Goal: Task Accomplishment & Management: Complete application form

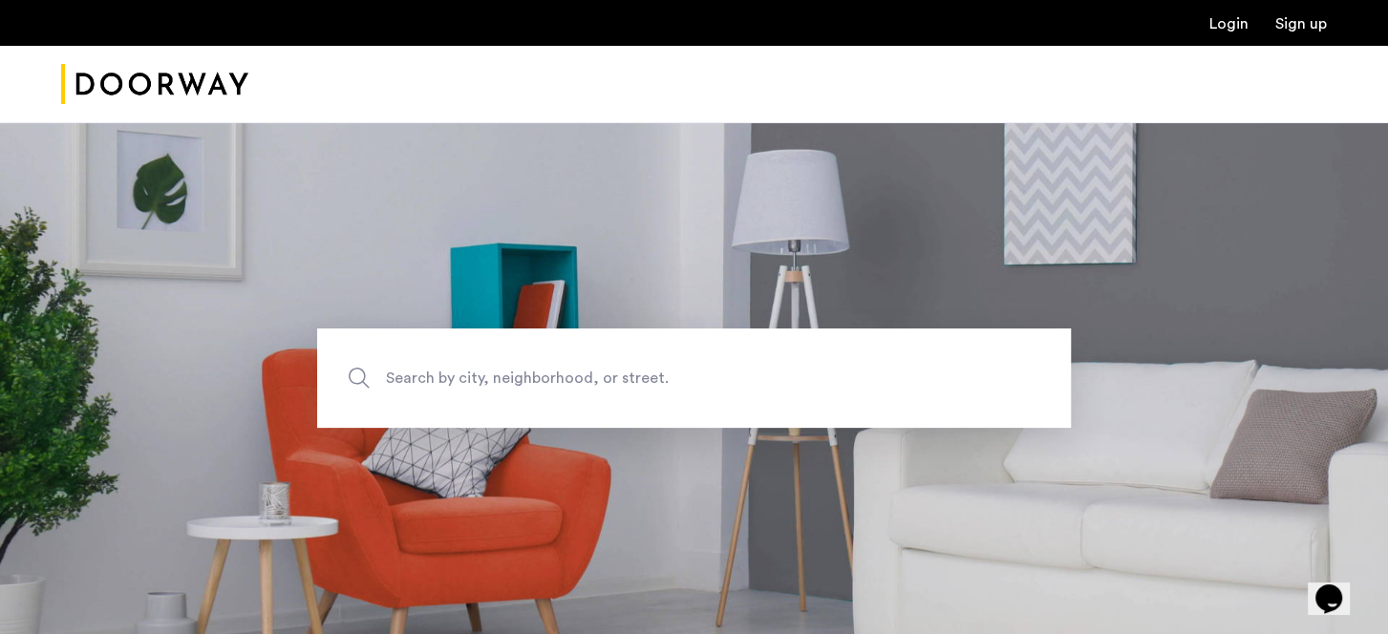
click at [1221, 28] on link "Login" at bounding box center [1229, 23] width 39 height 15
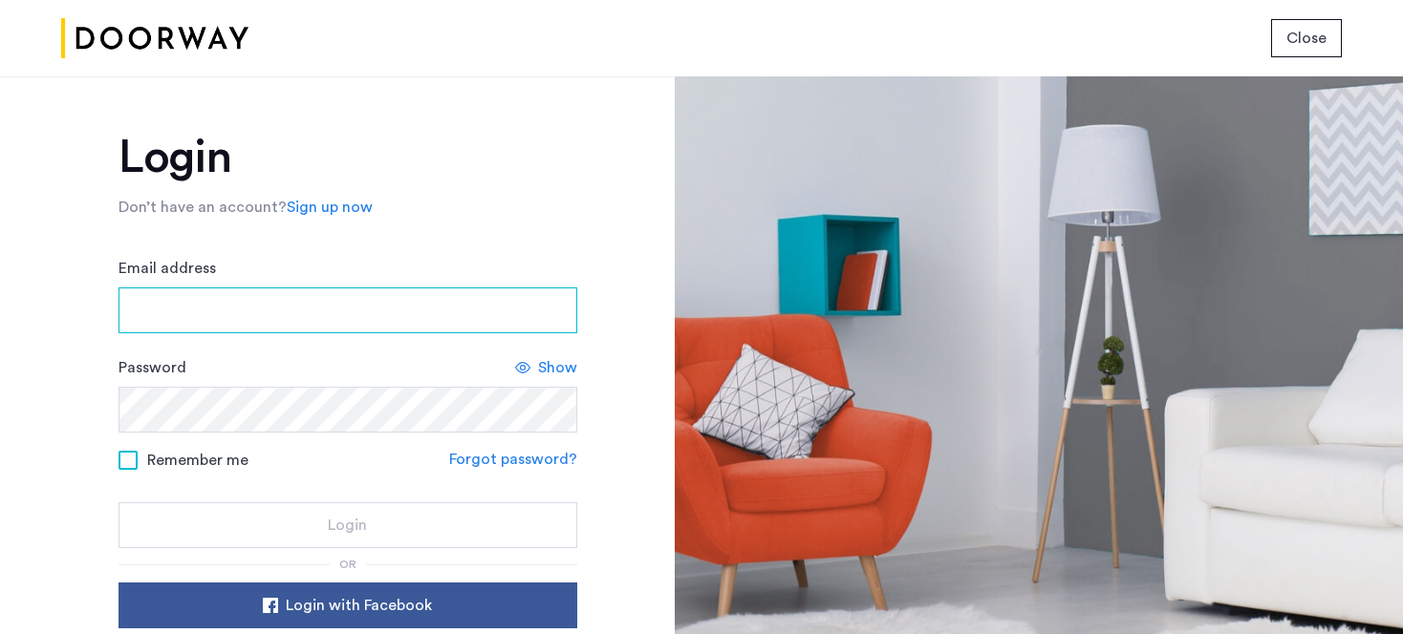
type input "**********"
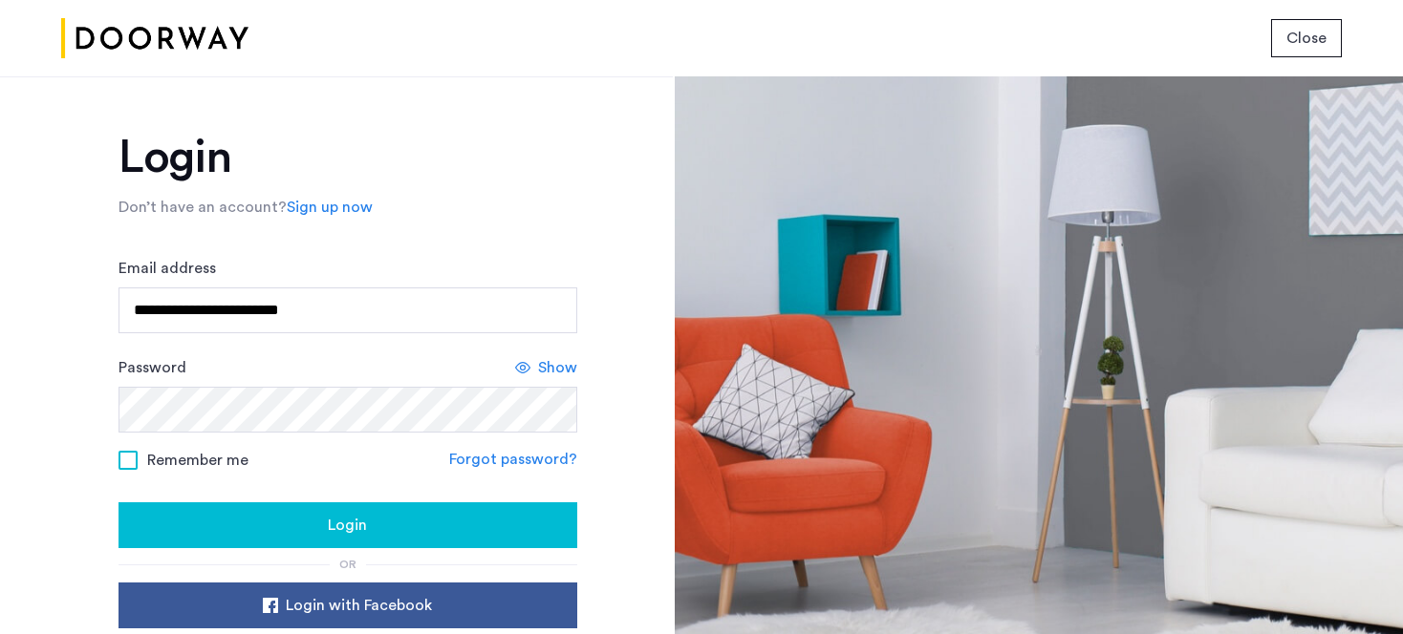
click at [292, 517] on div "Login" at bounding box center [348, 525] width 428 height 23
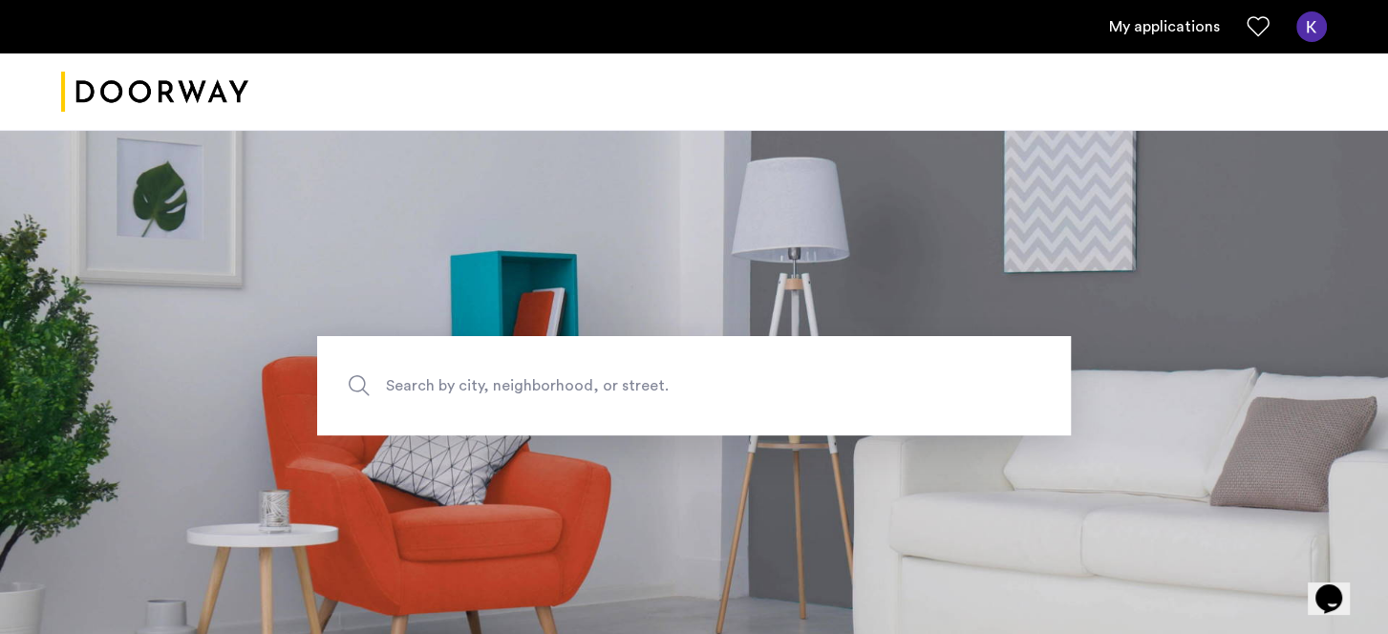
click at [1165, 24] on link "My applications" at bounding box center [1164, 26] width 111 height 23
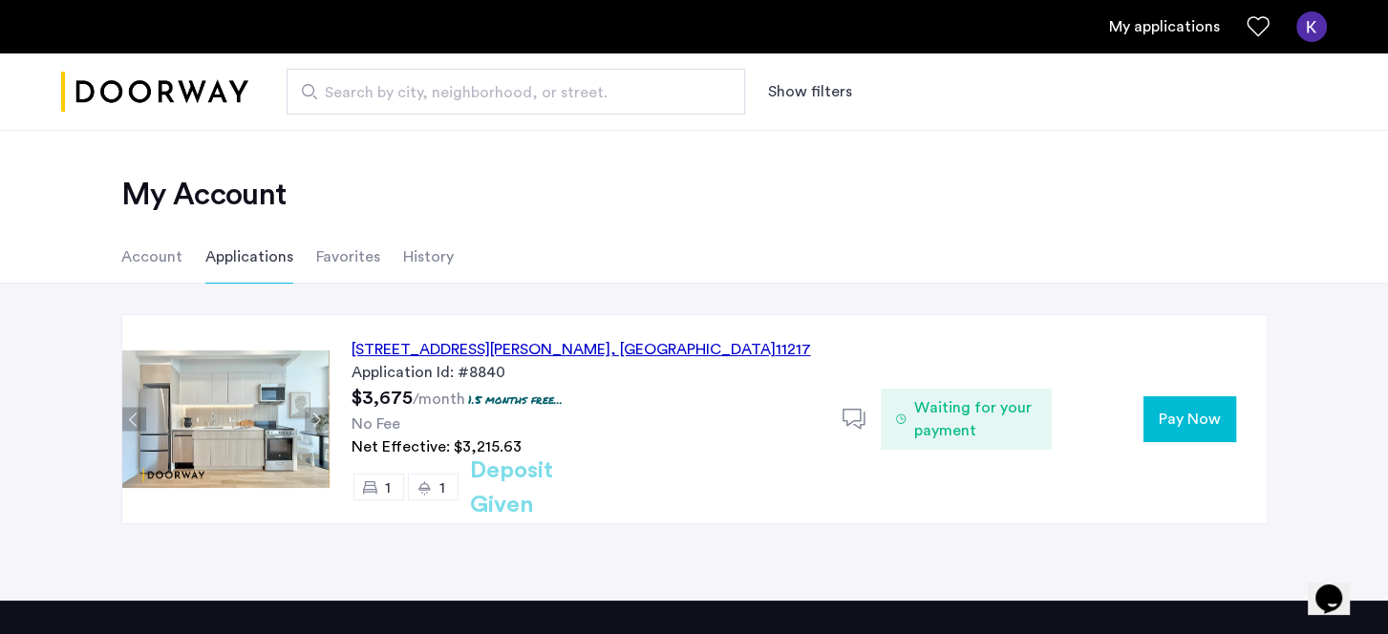
click at [1181, 415] on span "Pay Now" at bounding box center [1190, 419] width 62 height 23
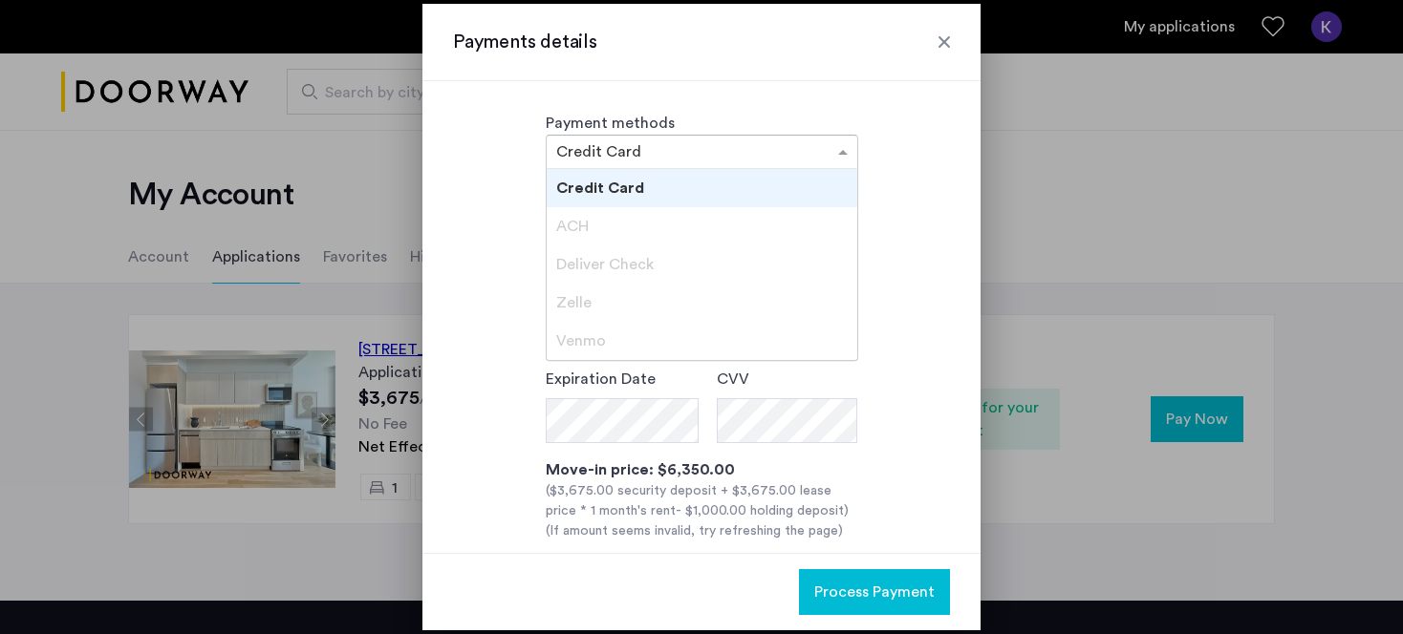
click at [801, 150] on input "text" at bounding box center [682, 153] width 253 height 13
click at [612, 225] on div "ACH" at bounding box center [702, 226] width 311 height 38
click at [781, 147] on input "text" at bounding box center [682, 153] width 253 height 13
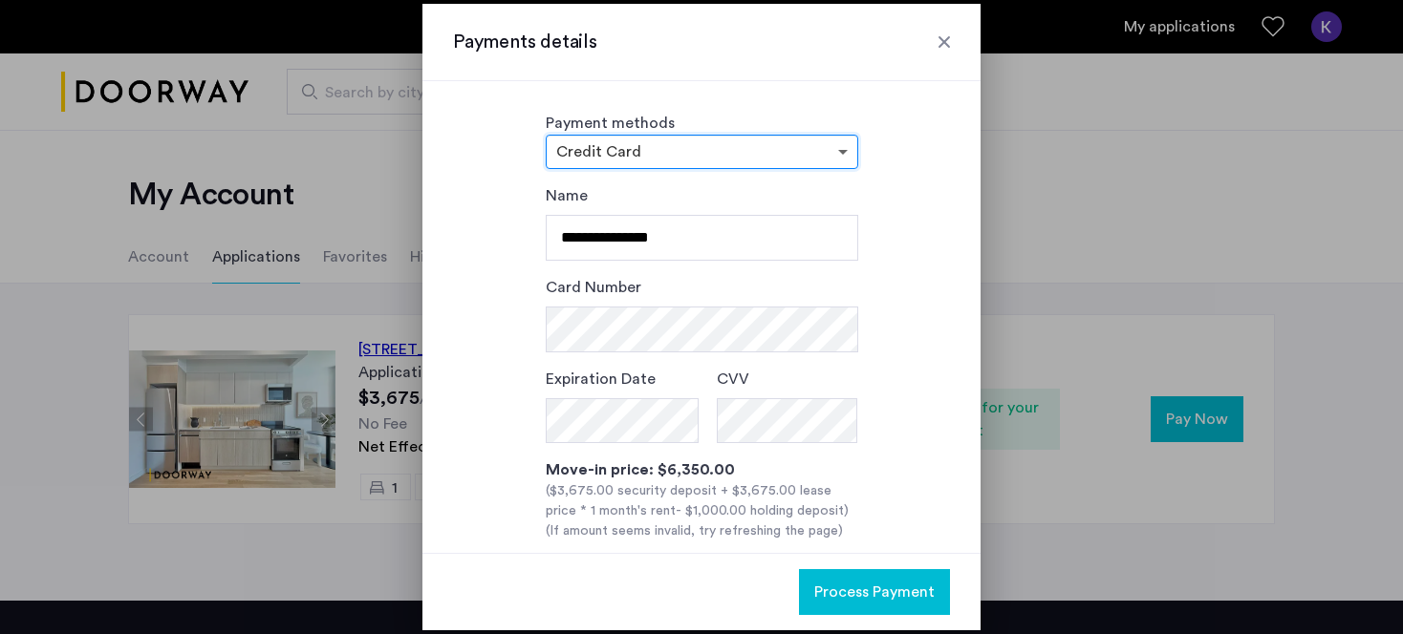
click at [842, 150] on span at bounding box center [845, 151] width 24 height 23
click at [941, 43] on div at bounding box center [944, 41] width 19 height 19
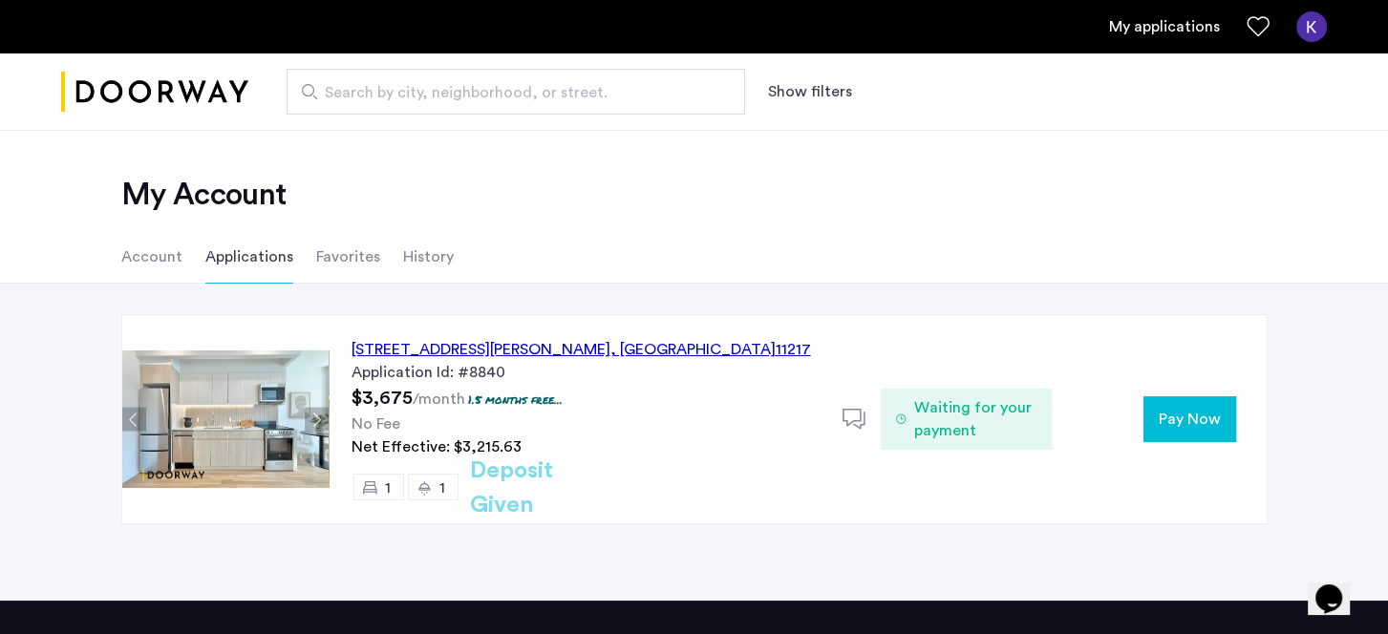
click at [1189, 419] on span "Pay Now" at bounding box center [1190, 419] width 62 height 23
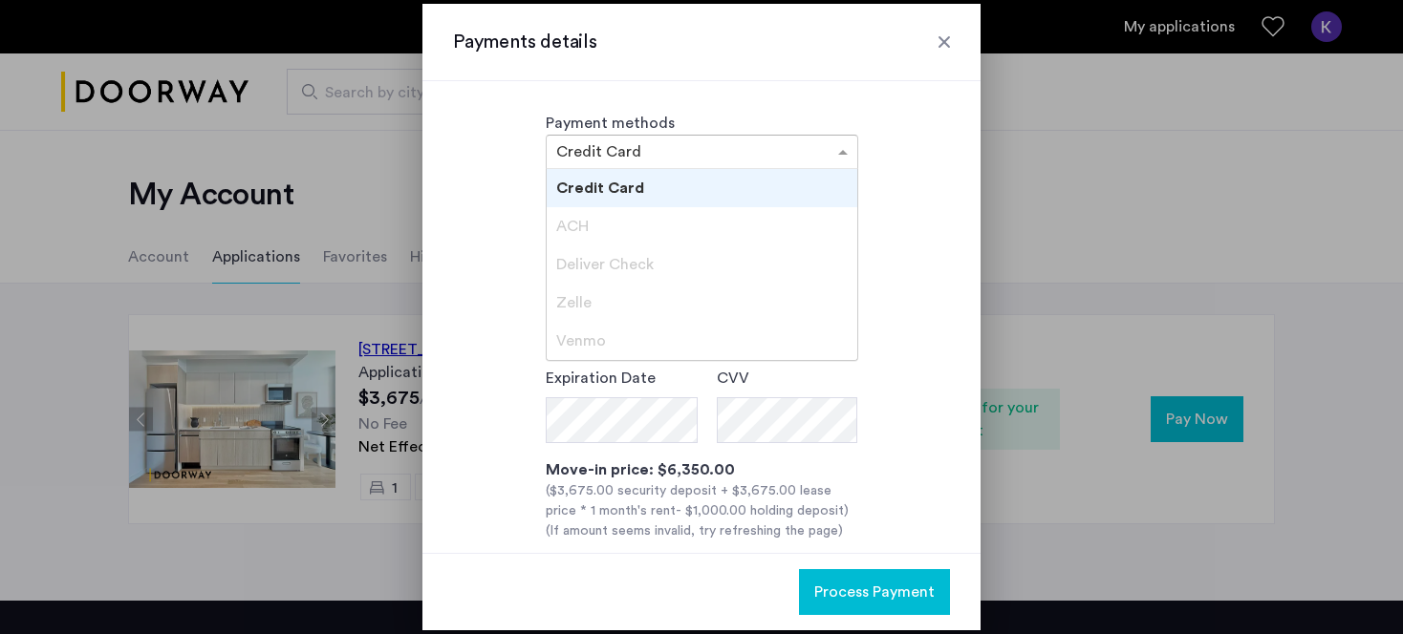
click at [757, 150] on input "text" at bounding box center [682, 153] width 253 height 13
click at [591, 220] on div "ACH" at bounding box center [702, 226] width 311 height 38
click at [643, 221] on div "ACH" at bounding box center [702, 226] width 311 height 38
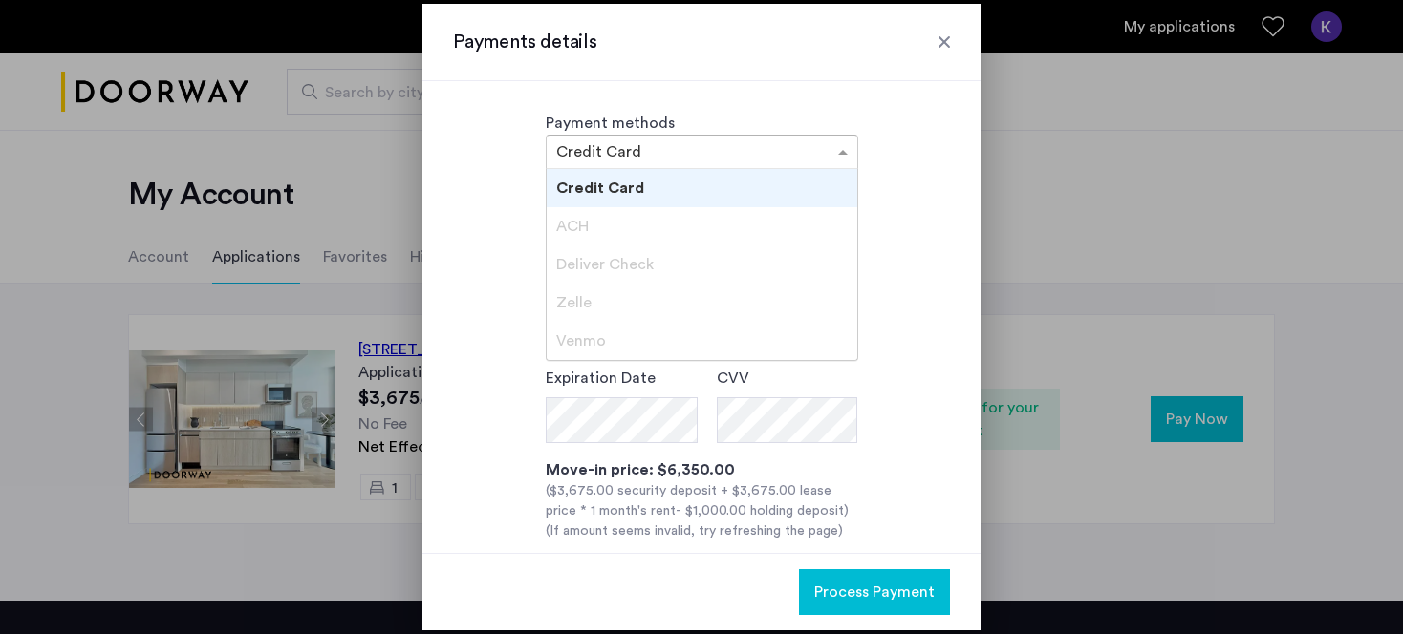
click at [734, 158] on input "text" at bounding box center [682, 153] width 253 height 13
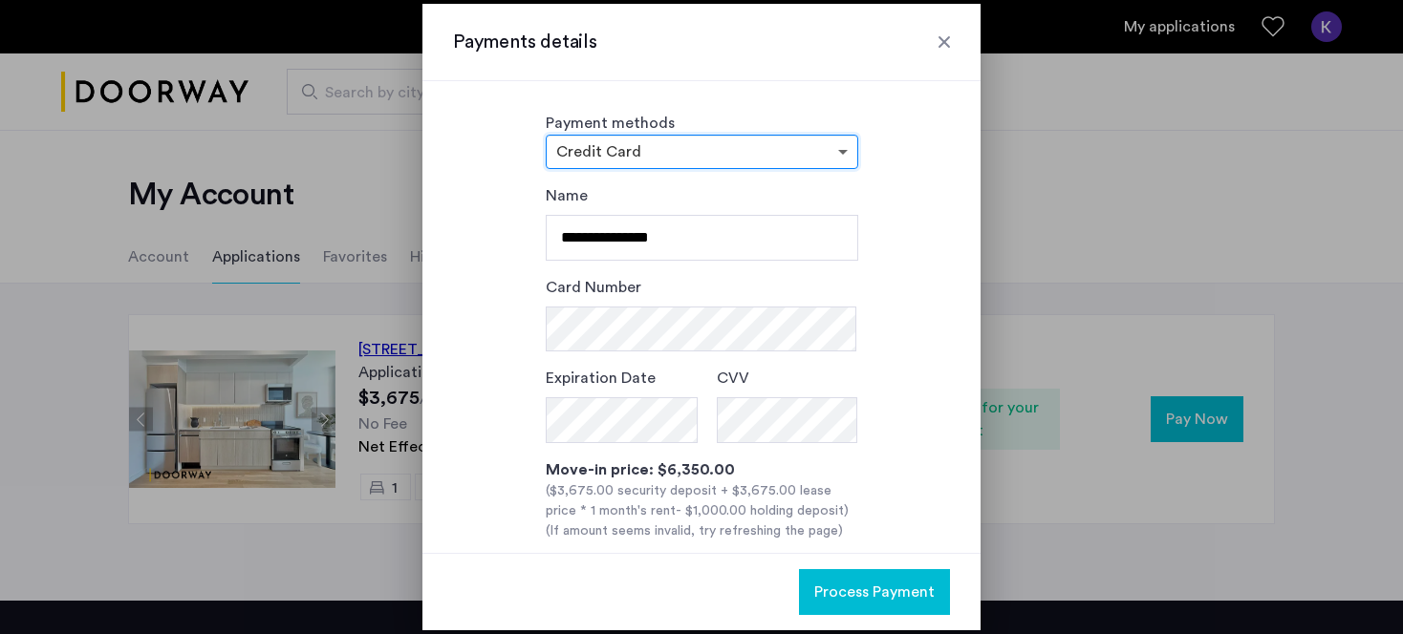
click at [837, 150] on span at bounding box center [845, 151] width 24 height 23
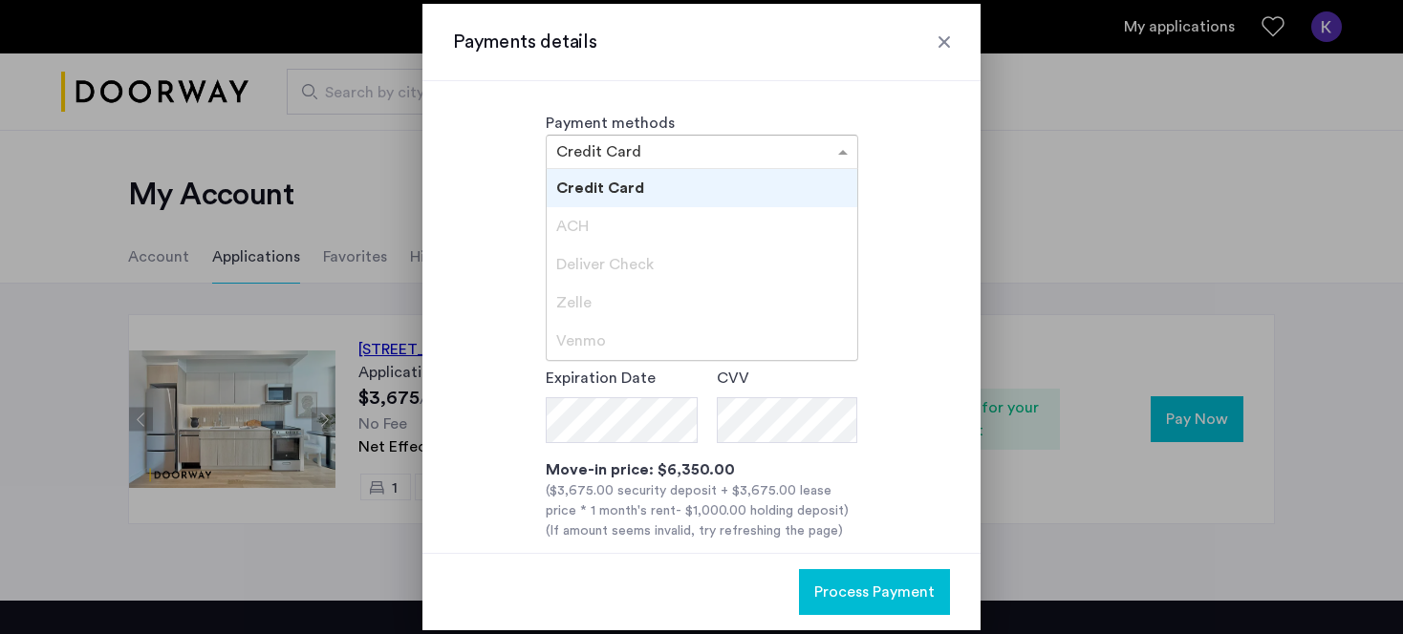
click at [787, 166] on div "× Credit Card" at bounding box center [702, 152] width 312 height 34
click at [581, 223] on span "ACH" at bounding box center [572, 226] width 32 height 15
click at [608, 188] on span "Credit Card" at bounding box center [600, 188] width 88 height 15
click at [644, 162] on div at bounding box center [702, 151] width 311 height 23
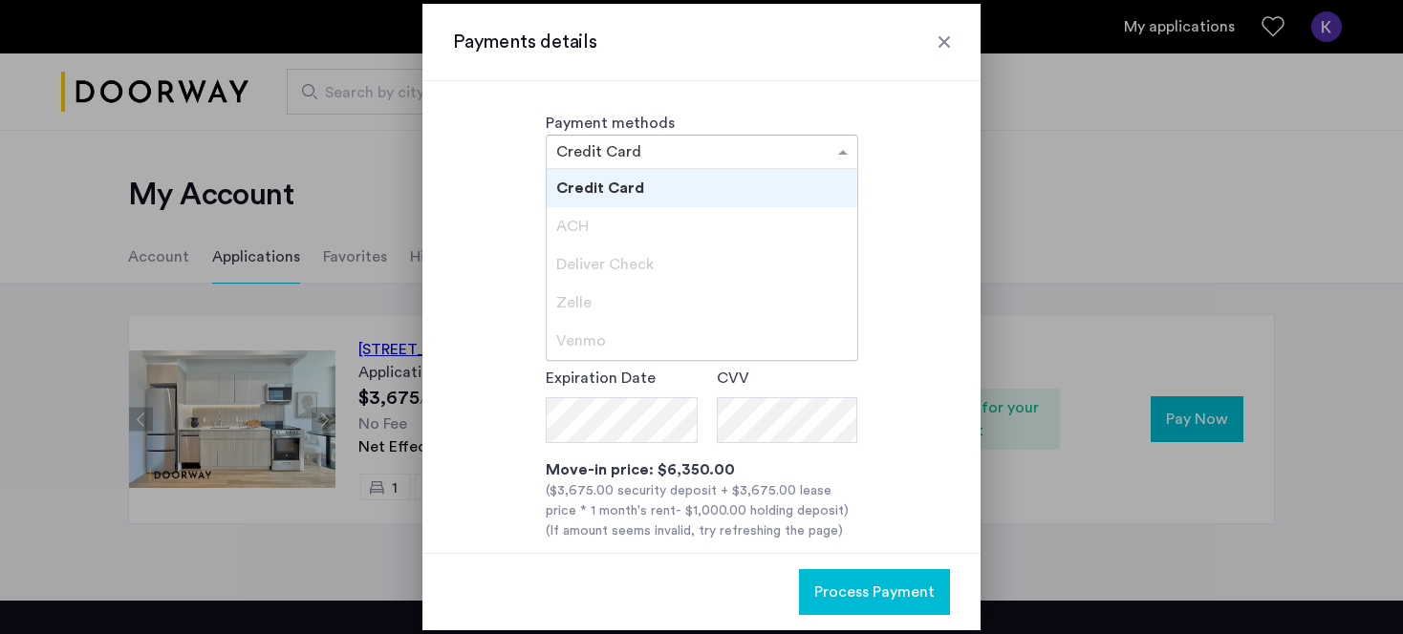
click at [576, 219] on span "ACH" at bounding box center [572, 226] width 32 height 15
click at [678, 147] on input "text" at bounding box center [682, 153] width 253 height 13
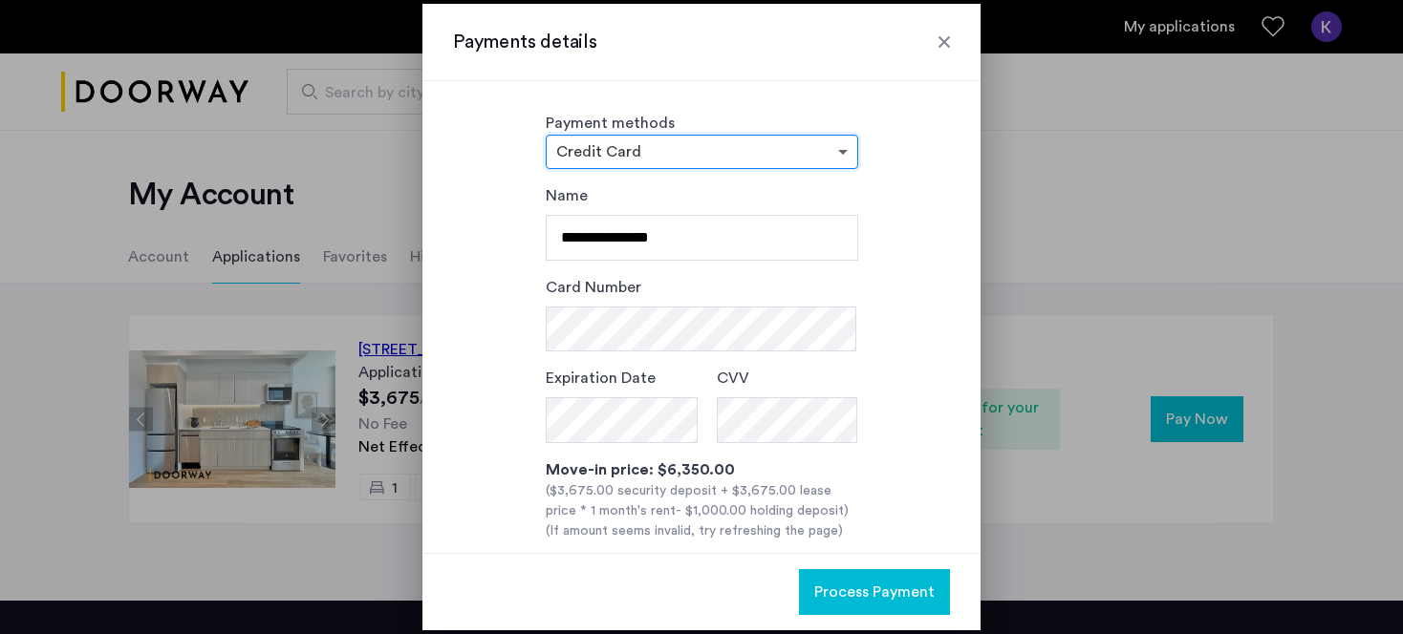
click at [839, 149] on span at bounding box center [845, 151] width 24 height 23
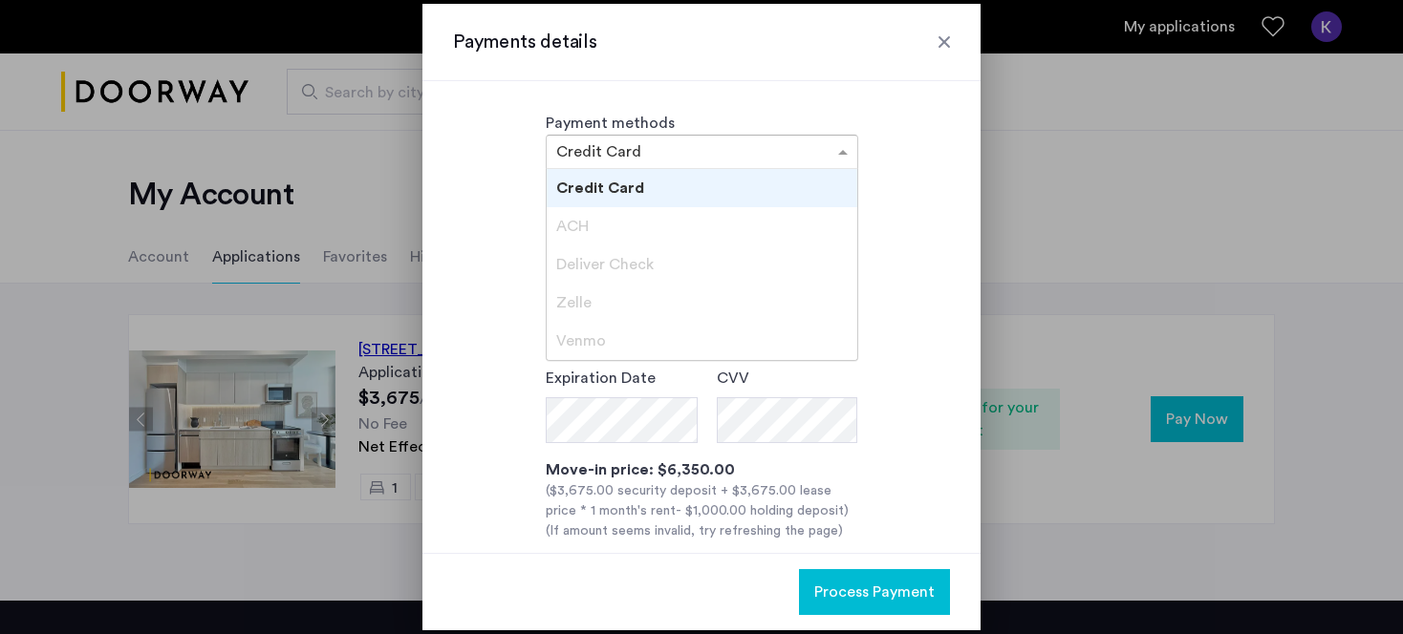
click at [719, 158] on input "text" at bounding box center [682, 153] width 253 height 13
click at [493, 286] on div "**********" at bounding box center [701, 425] width 497 height 483
click at [810, 154] on div at bounding box center [702, 151] width 311 height 23
click at [602, 210] on div "ACH" at bounding box center [702, 226] width 311 height 38
click at [526, 226] on div "**********" at bounding box center [701, 425] width 497 height 483
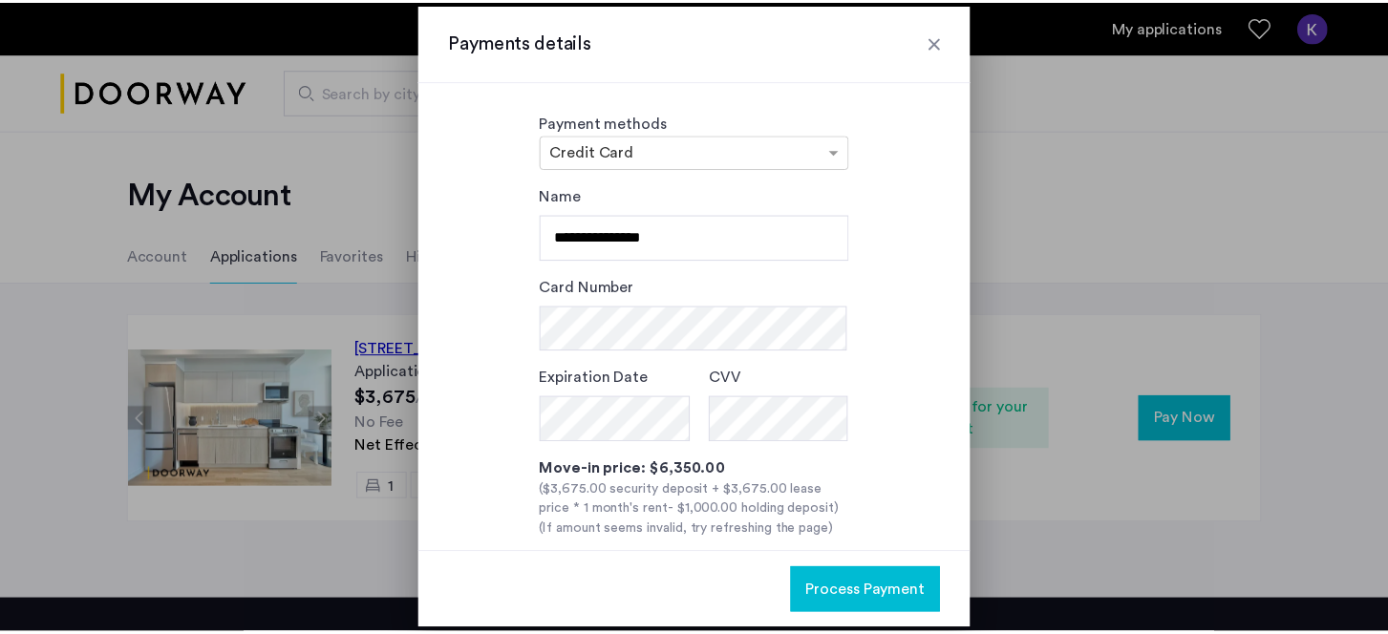
scroll to position [153, 0]
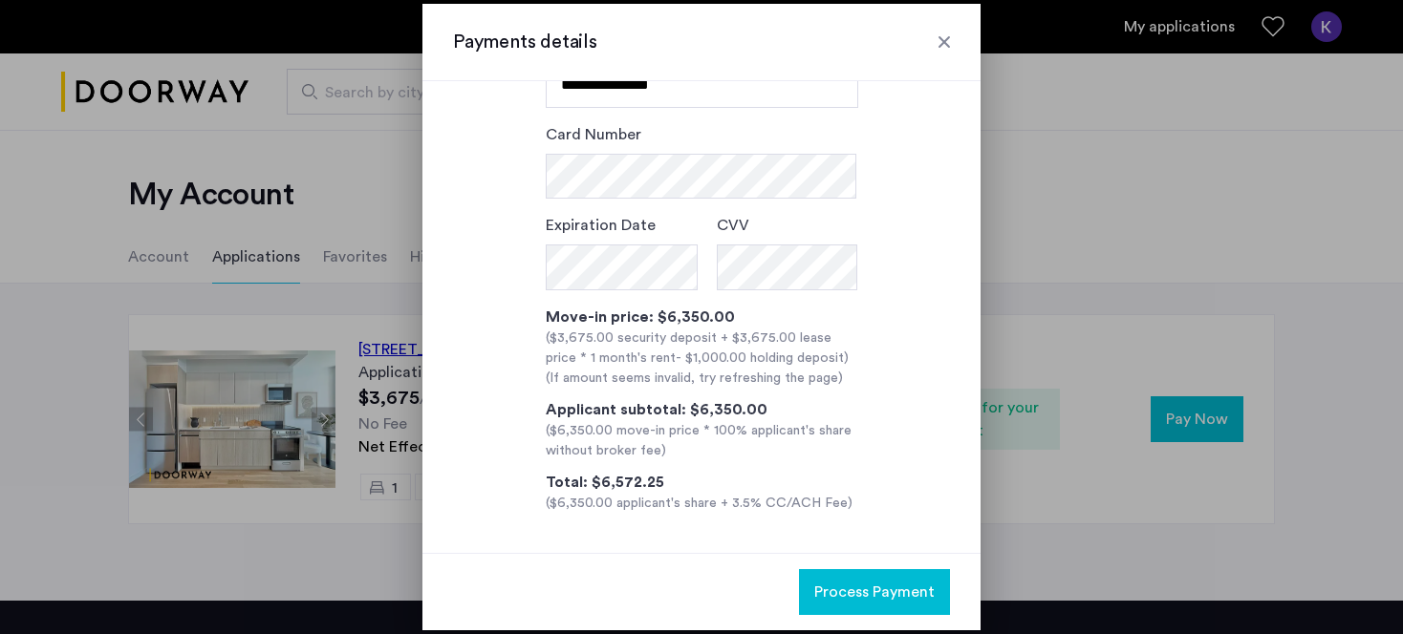
click at [942, 38] on div at bounding box center [944, 41] width 19 height 19
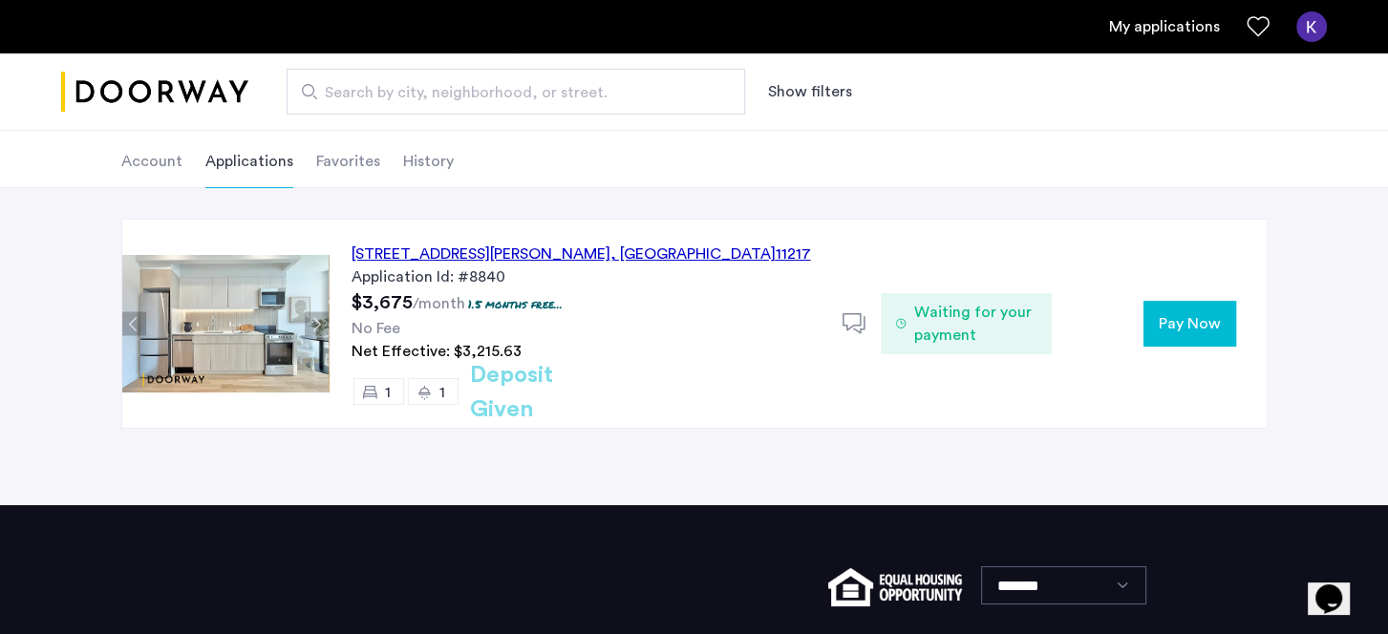
scroll to position [99, 0]
